Goal: Communication & Community: Answer question/provide support

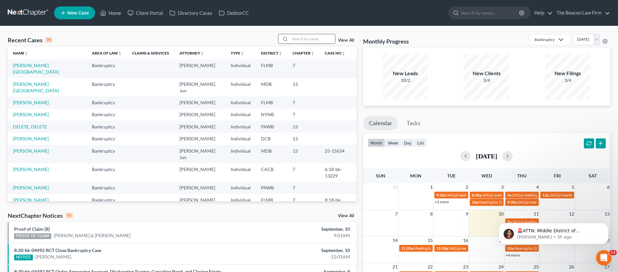
drag, startPoint x: 300, startPoint y: 41, endPoint x: 320, endPoint y: 38, distance: 20.1
click at [300, 41] on input "search" at bounding box center [312, 38] width 45 height 9
paste input "[PERSON_NAME]"
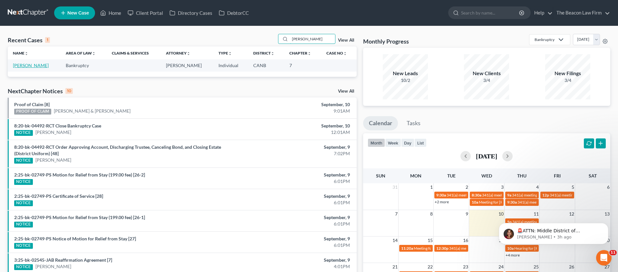
type input "[PERSON_NAME]"
click at [32, 66] on link "[PERSON_NAME]" at bounding box center [31, 65] width 36 height 5
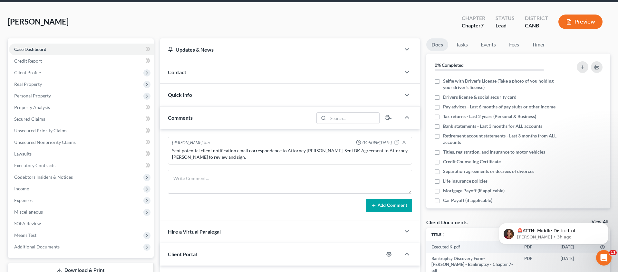
scroll to position [128, 0]
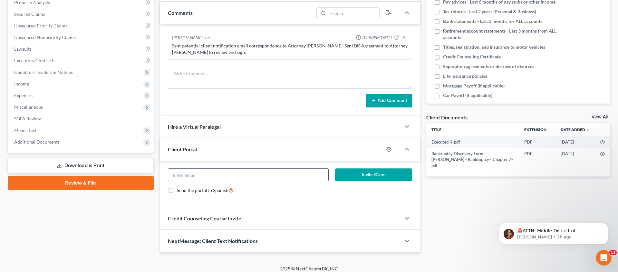
click at [185, 176] on input "email" at bounding box center [248, 175] width 160 height 12
paste input "[EMAIL_ADDRESS][DOMAIN_NAME]"
type input "[EMAIL_ADDRESS][DOMAIN_NAME]"
click at [387, 149] on icon "button" at bounding box center [389, 149] width 5 height 5
select select "7"
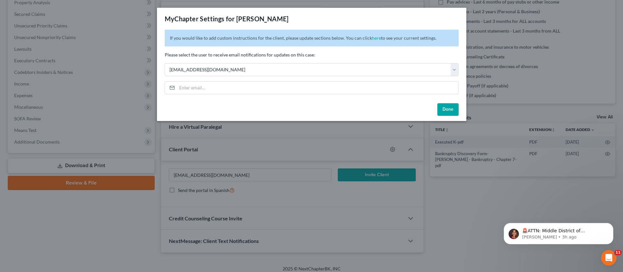
click at [450, 108] on button "Done" at bounding box center [447, 109] width 21 height 13
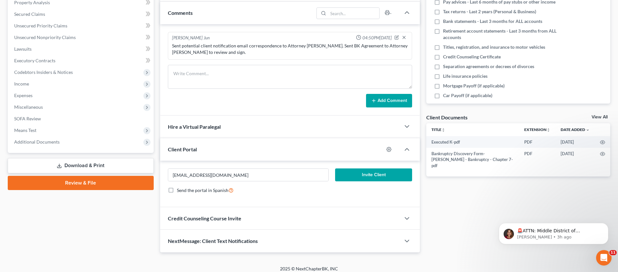
click at [376, 174] on button "Invite Client" at bounding box center [373, 174] width 77 height 13
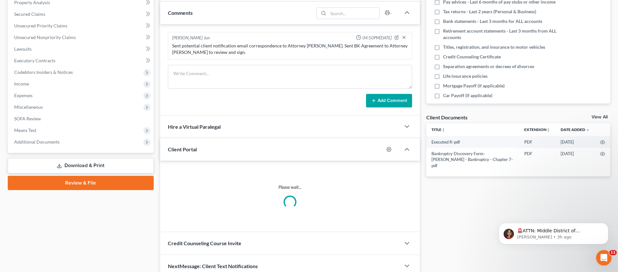
scroll to position [126, 0]
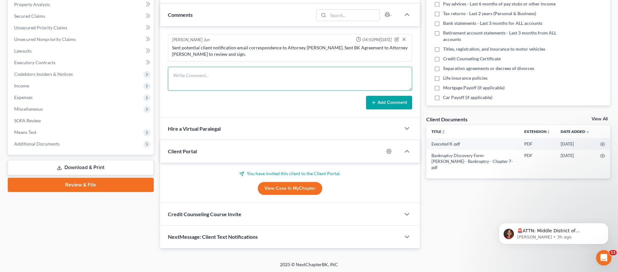
click at [198, 79] on textarea at bounding box center [290, 79] width 245 height 24
click at [268, 79] on textarea at bounding box center [290, 79] width 245 height 24
paste textarea "Client is paid in full. Sent client and Attorney [PERSON_NAME] petition prepara…"
click at [300, 50] on div "Sent potential client notification email correspondence to Attorney [PERSON_NAM…" at bounding box center [290, 50] width 236 height 13
drag, startPoint x: 304, startPoint y: 46, endPoint x: 318, endPoint y: 45, distance: 14.5
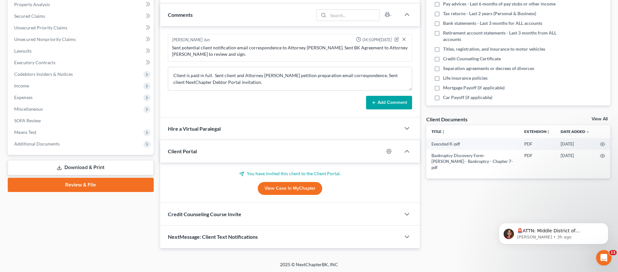
click at [318, 45] on div "Sent potential client notification email correspondence to Attorney [PERSON_NAM…" at bounding box center [290, 50] width 236 height 13
click at [268, 75] on textarea "Client is paid in full. Sent client and Attorney [PERSON_NAME] petition prepara…" at bounding box center [290, 79] width 245 height 24
paste textarea "[PERSON_NAME]"
type textarea "Client is paid in full. Sent client and Attorney [PERSON_NAME] petition prepara…"
drag, startPoint x: 394, startPoint y: 92, endPoint x: 390, endPoint y: 97, distance: 6.4
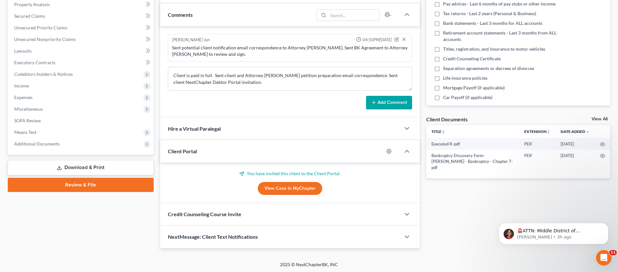
click at [394, 93] on form "Client is paid in full. Sent client and Attorney [PERSON_NAME] petition prepara…" at bounding box center [290, 88] width 245 height 43
click at [390, 99] on button "Add Comment" at bounding box center [389, 103] width 46 height 14
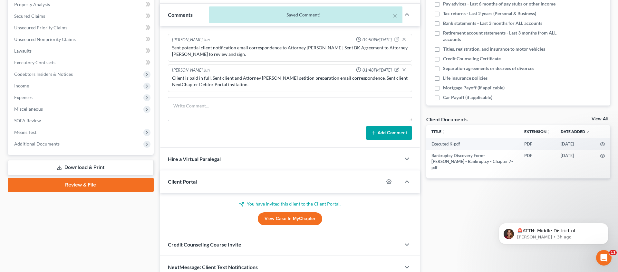
click at [154, 14] on div "× Saved Comment!" at bounding box center [306, 16] width 618 height 20
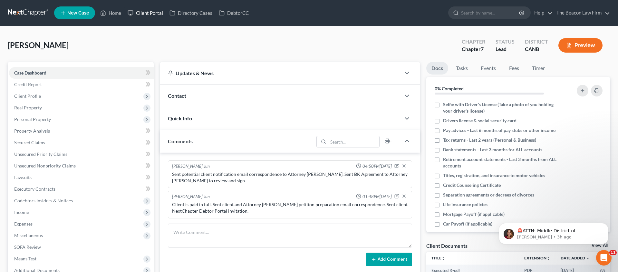
click at [153, 14] on link "Client Portal" at bounding box center [145, 13] width 42 height 12
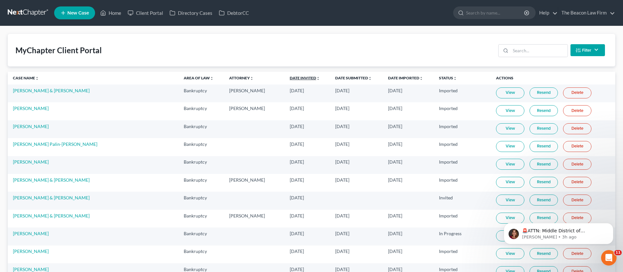
click at [290, 78] on link "Date Invited unfold_more expand_more expand_less" at bounding box center [305, 77] width 30 height 5
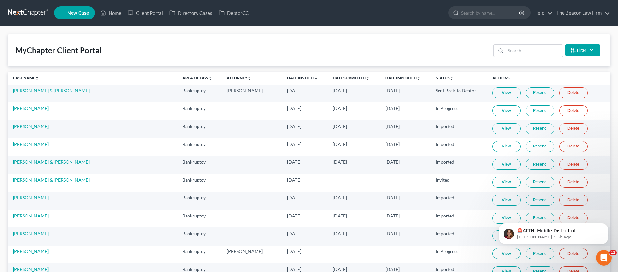
click at [287, 79] on link "Date Invited unfold_more expand_more expand_less" at bounding box center [302, 77] width 31 height 5
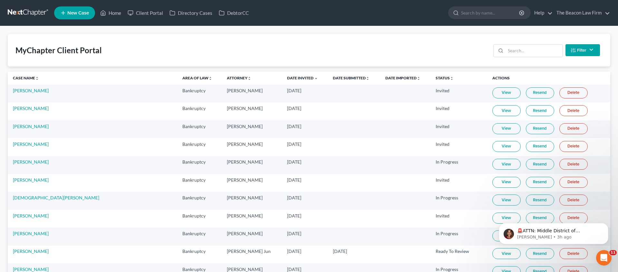
click at [526, 90] on link "Resend" at bounding box center [540, 92] width 28 height 11
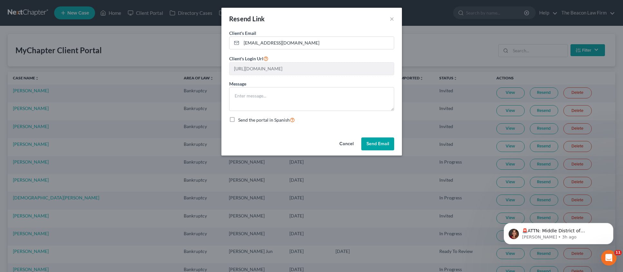
click at [375, 141] on button "Send Email" at bounding box center [377, 143] width 33 height 13
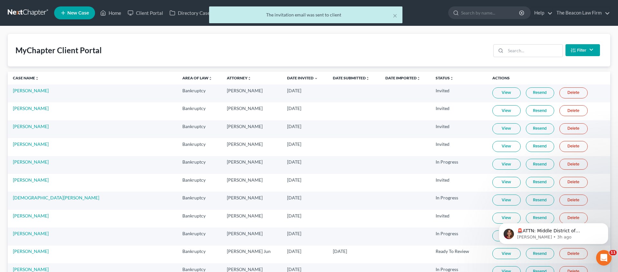
click at [526, 94] on link "Resend" at bounding box center [540, 92] width 28 height 11
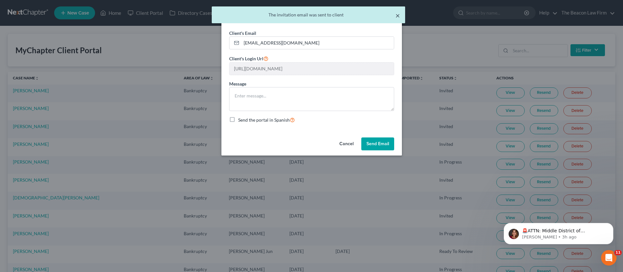
click at [399, 15] on button "×" at bounding box center [397, 16] width 5 height 8
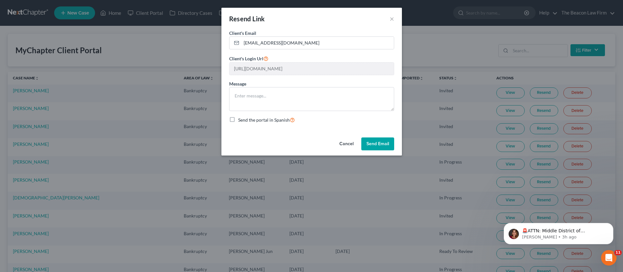
click at [348, 142] on button "Cancel" at bounding box center [346, 143] width 24 height 13
